Goal: Transaction & Acquisition: Purchase product/service

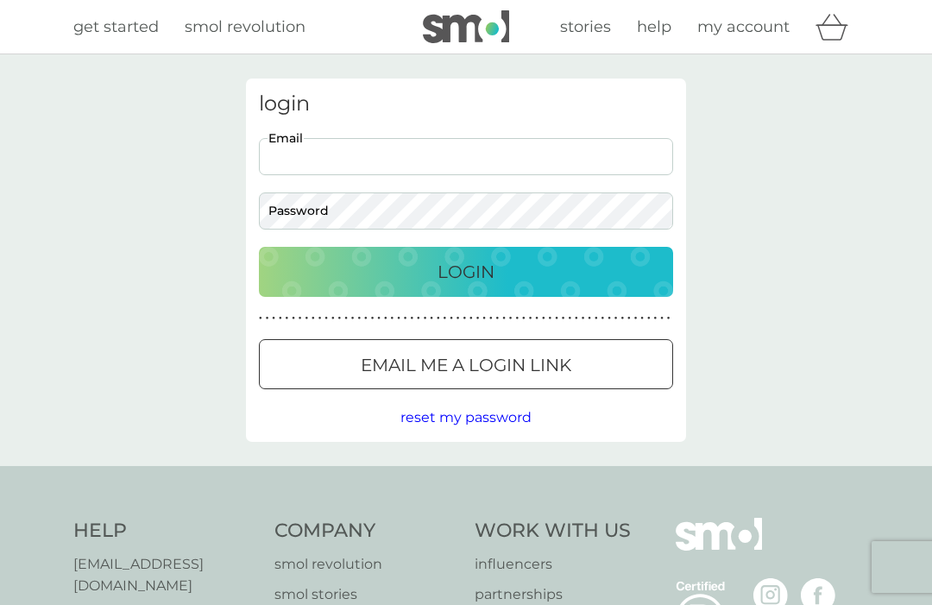
type input "[EMAIL_ADDRESS][DOMAIN_NAME]"
click at [466, 271] on button "Login" at bounding box center [466, 272] width 414 height 50
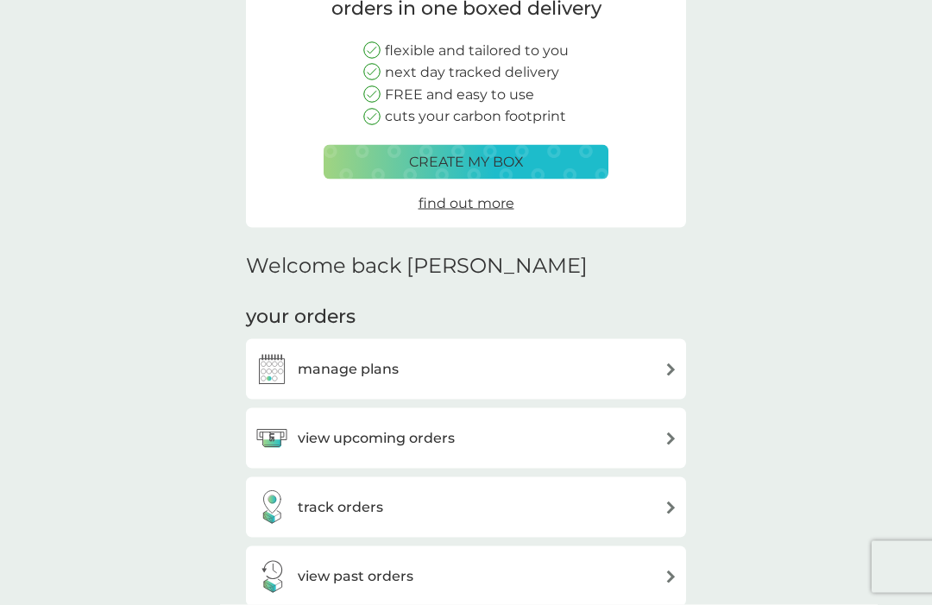
scroll to position [191, 0]
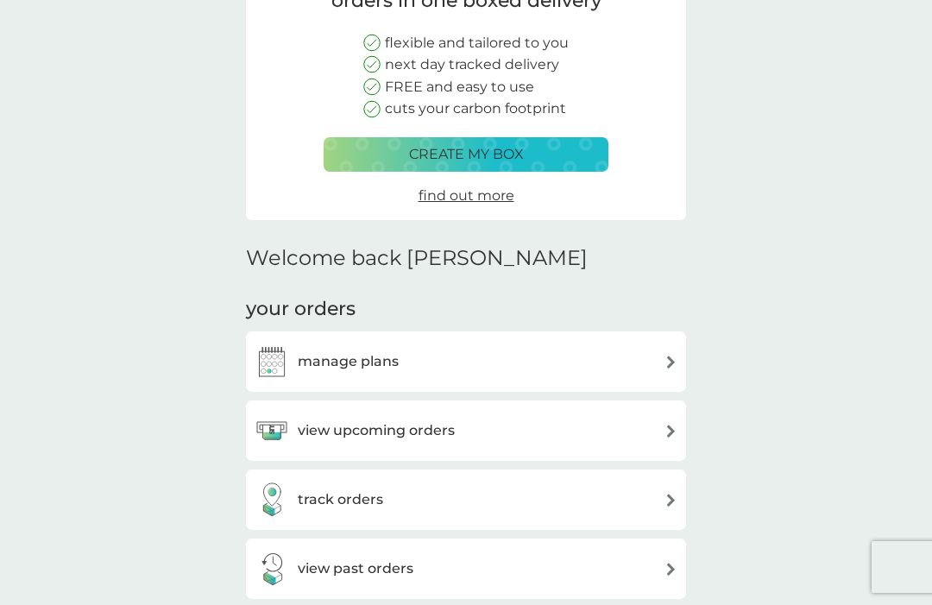
click at [276, 355] on img at bounding box center [272, 361] width 35 height 35
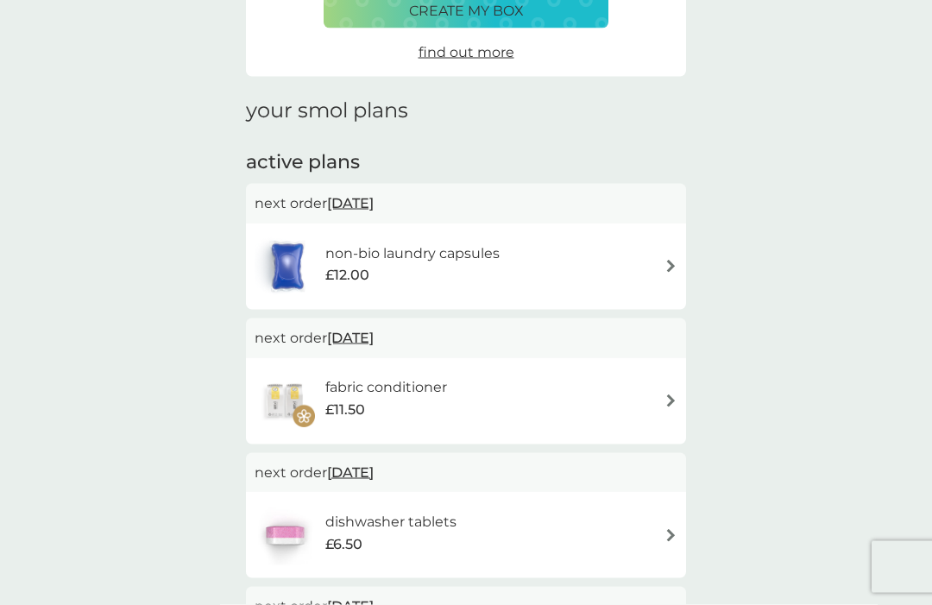
scroll to position [160, 0]
click at [667, 535] on img at bounding box center [671, 534] width 13 height 13
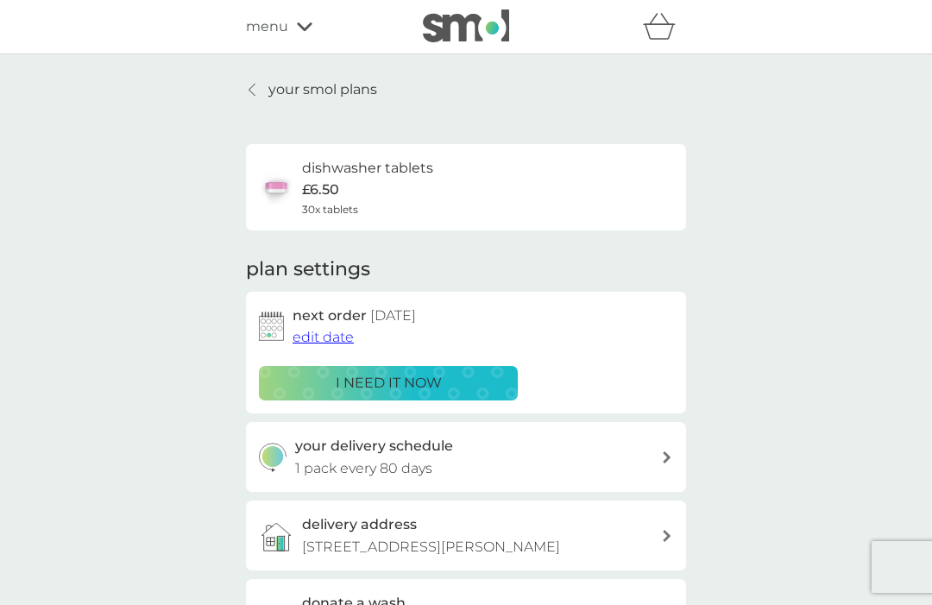
click at [411, 376] on p "i need it now" at bounding box center [389, 383] width 106 height 22
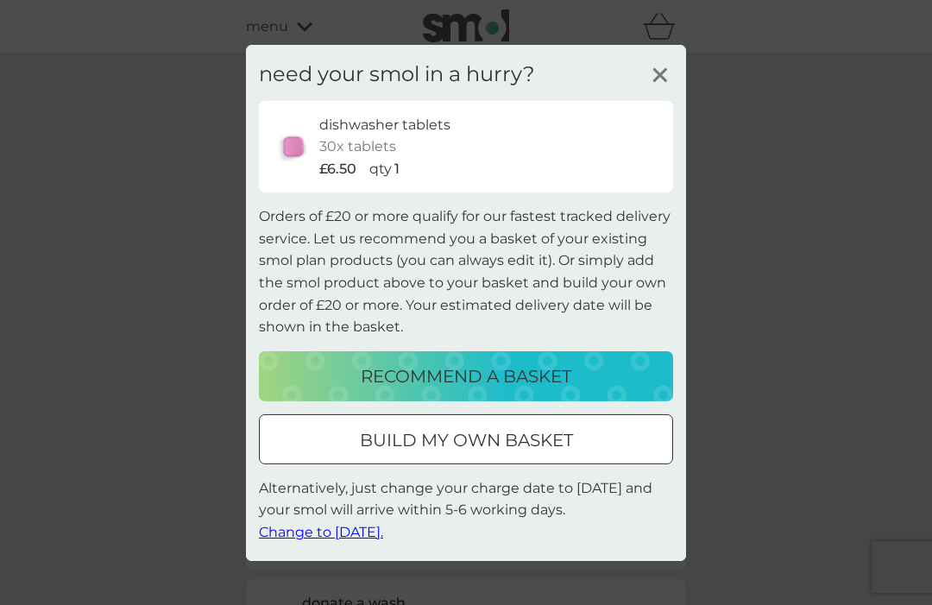
click at [294, 540] on span "Change to tomorrow." at bounding box center [321, 532] width 124 height 16
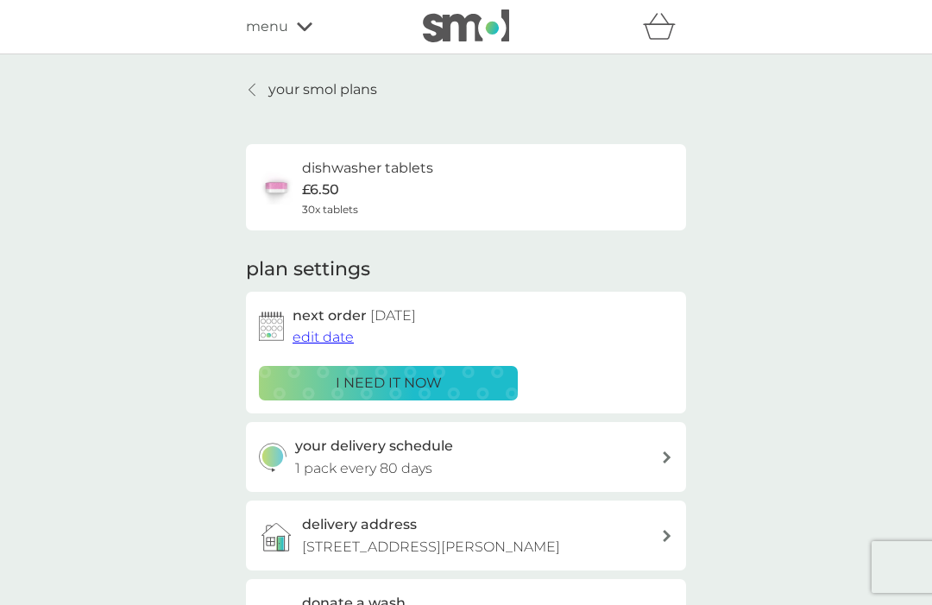
click at [370, 382] on p "i need it now" at bounding box center [389, 383] width 106 height 22
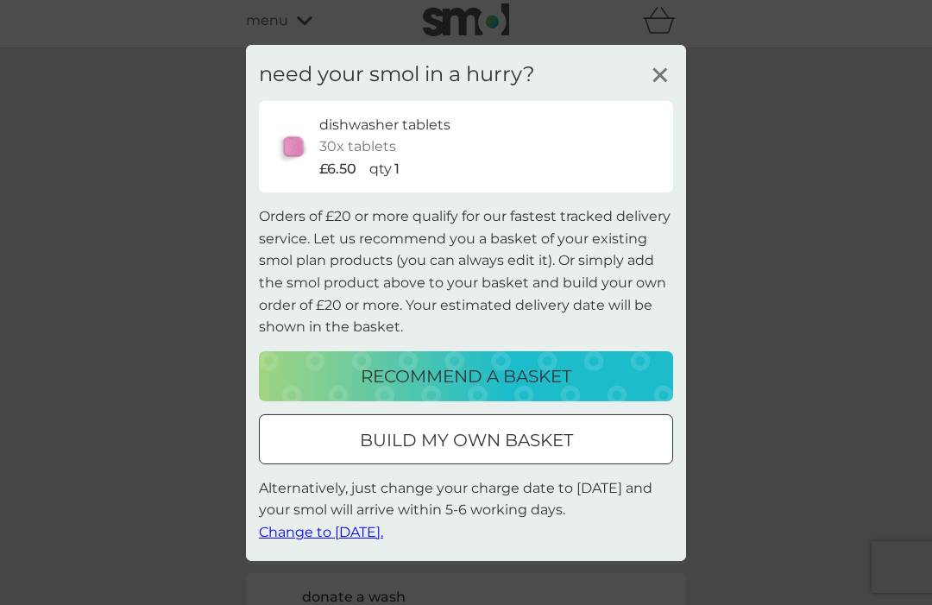
scroll to position [1, 0]
click at [665, 87] on icon at bounding box center [661, 74] width 26 height 26
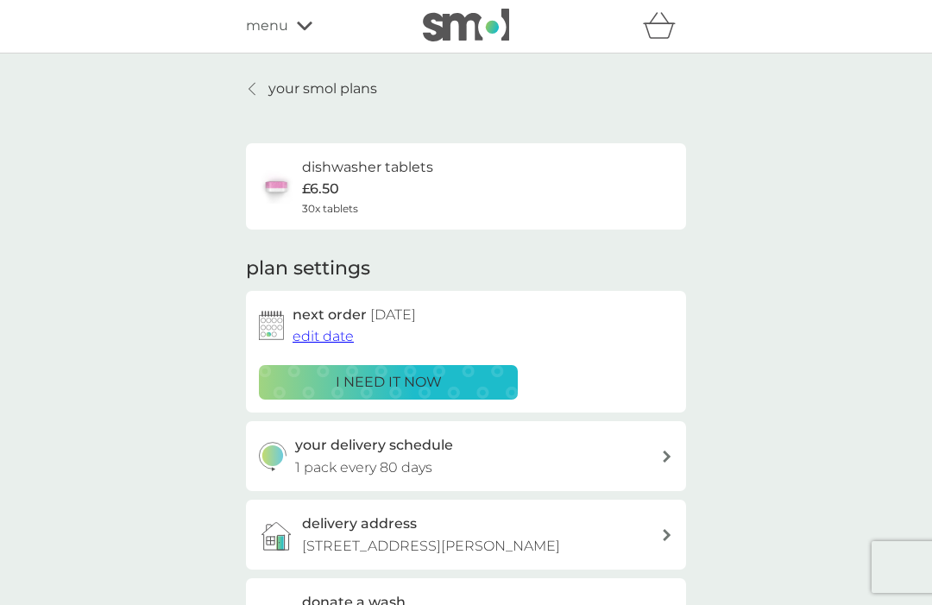
click at [276, 374] on div "i need it now" at bounding box center [388, 382] width 237 height 22
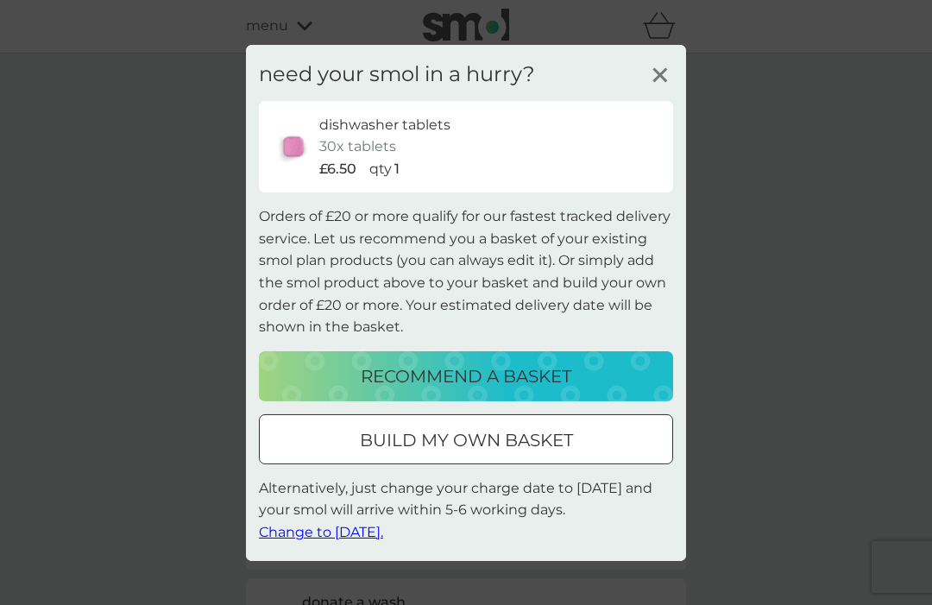
click at [368, 454] on p "build my own basket" at bounding box center [466, 441] width 213 height 28
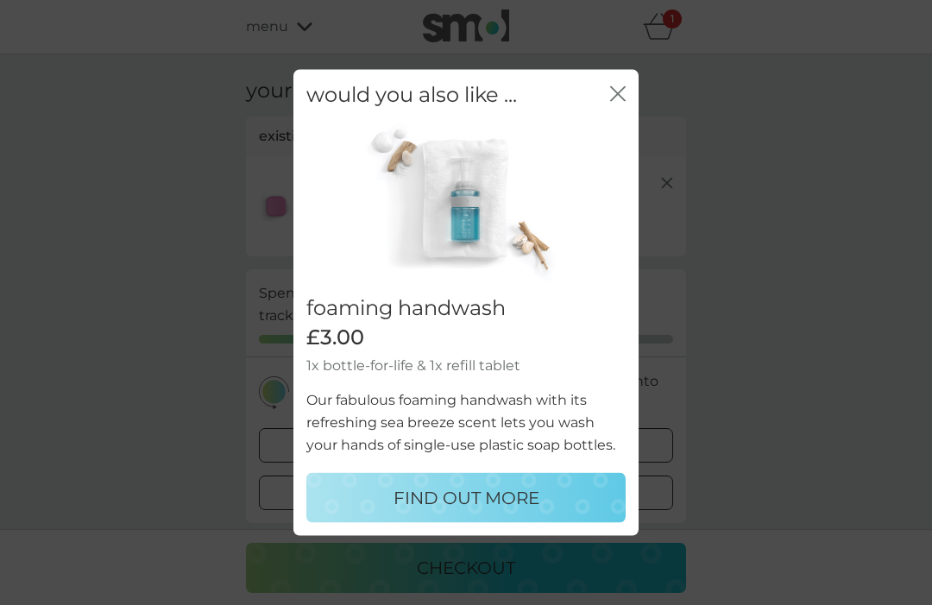
click at [616, 100] on icon "close" at bounding box center [614, 93] width 7 height 14
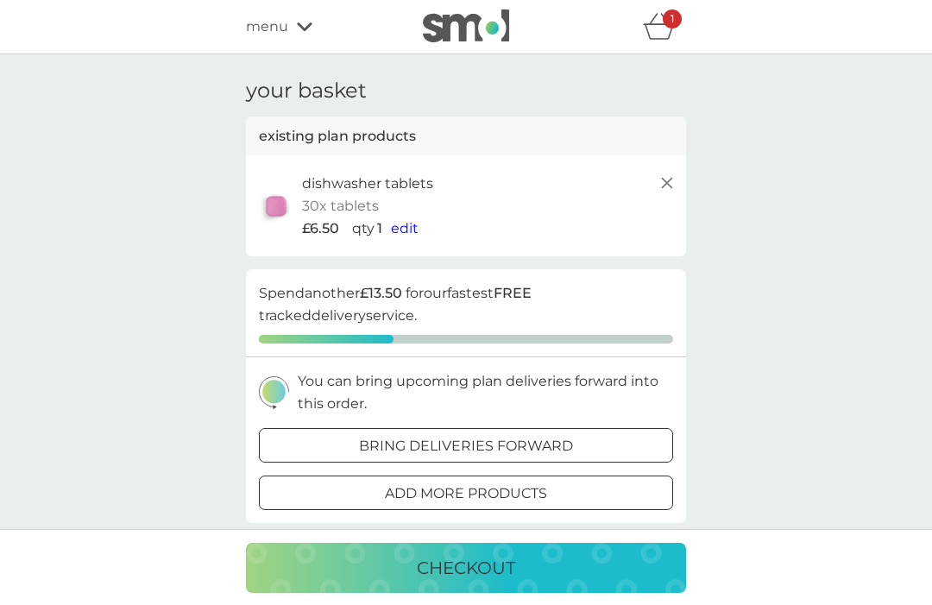
click at [436, 582] on p "checkout" at bounding box center [466, 568] width 98 height 28
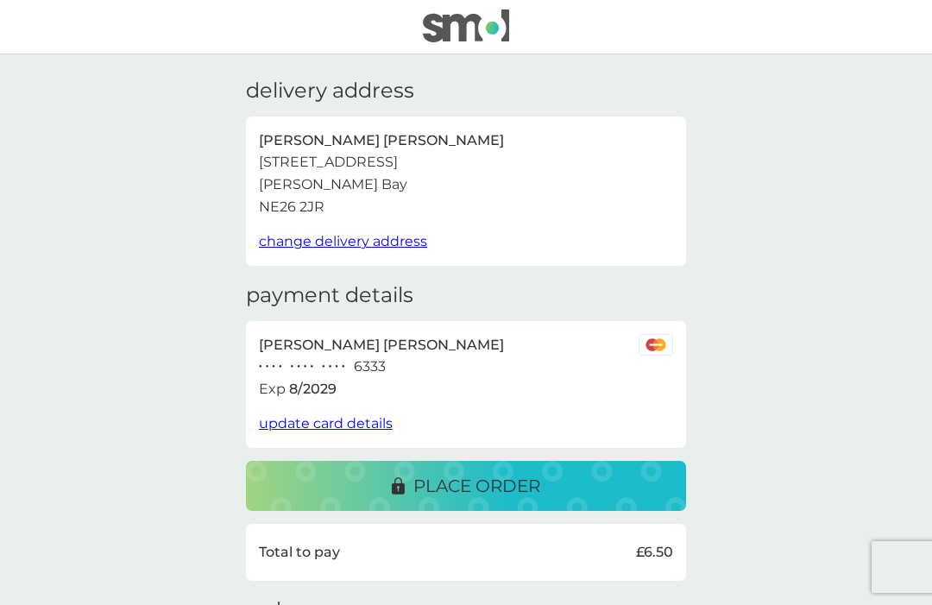
click at [357, 487] on div "place order" at bounding box center [466, 486] width 406 height 28
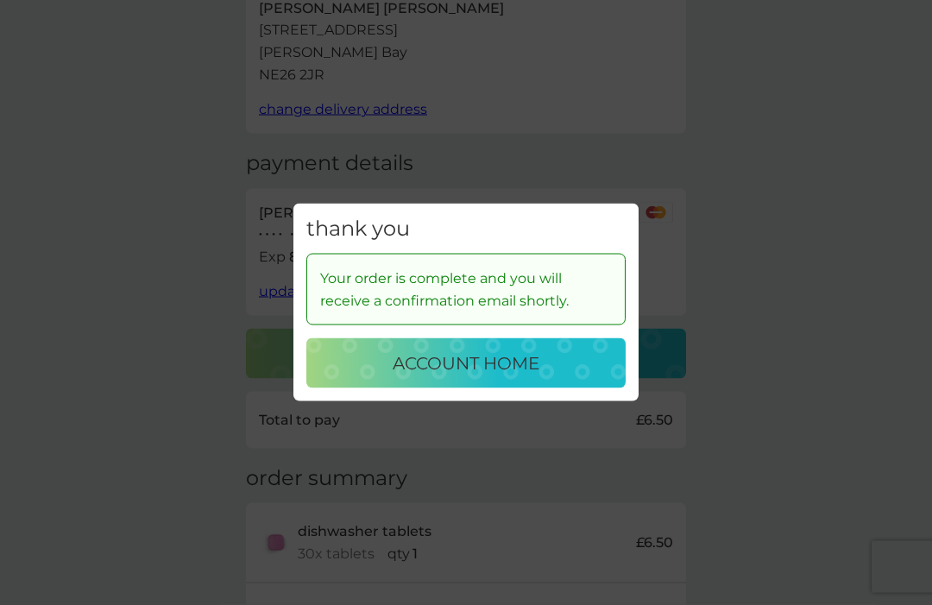
scroll to position [133, 0]
click at [389, 377] on div "account home" at bounding box center [466, 364] width 285 height 28
